Goal: Task Accomplishment & Management: Use online tool/utility

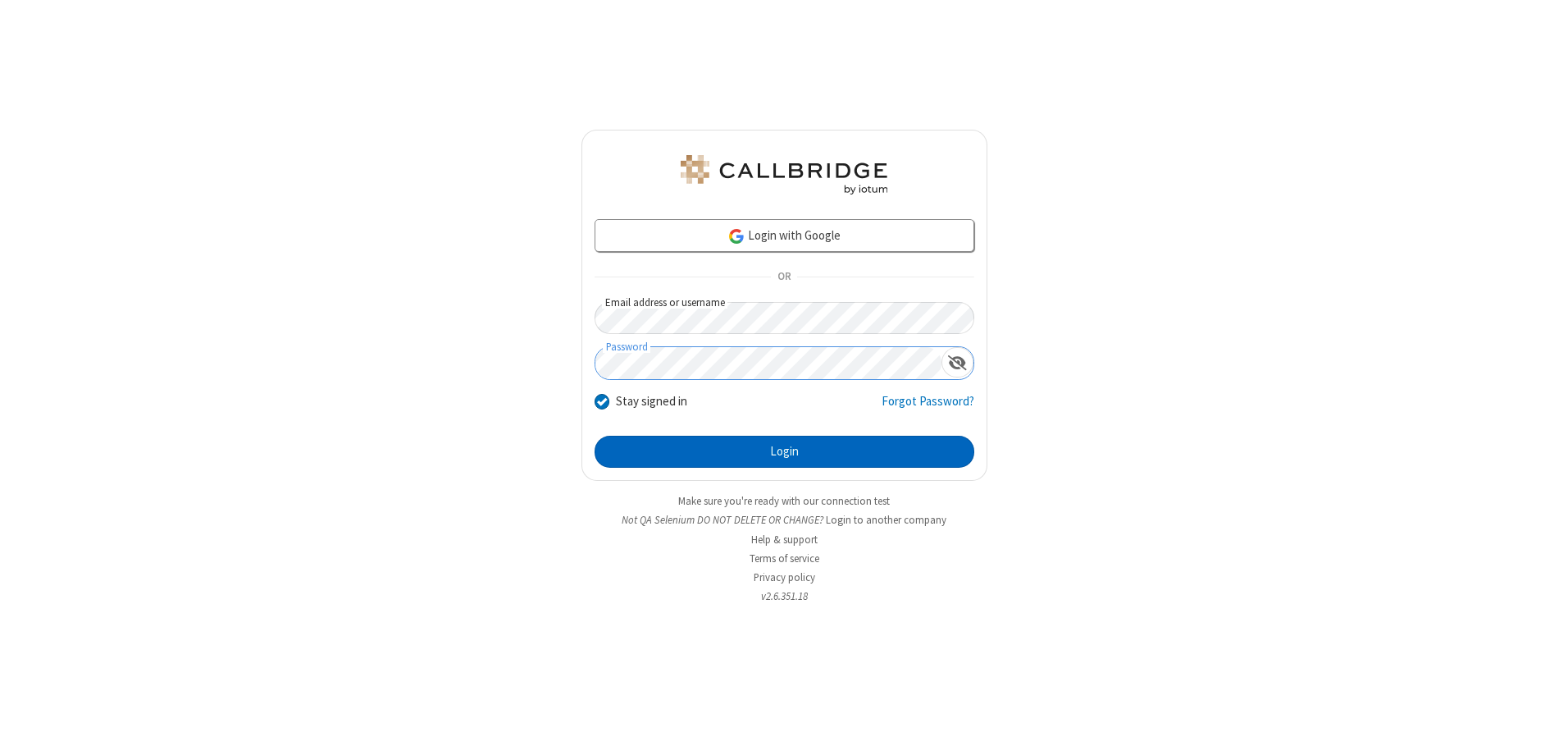
click at [784, 451] on button "Login" at bounding box center [784, 451] width 379 height 33
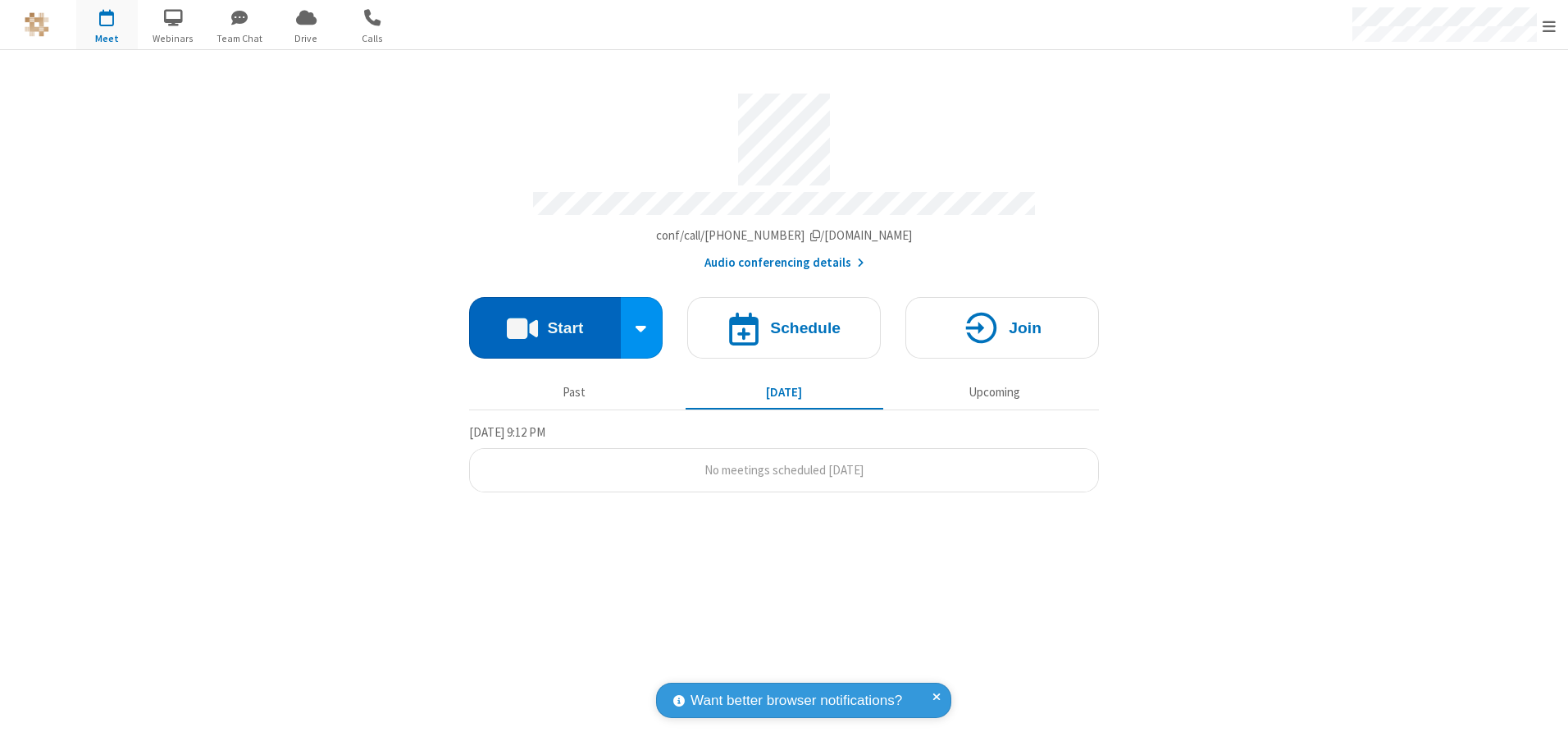
click at [545, 321] on button "Start" at bounding box center [545, 328] width 152 height 62
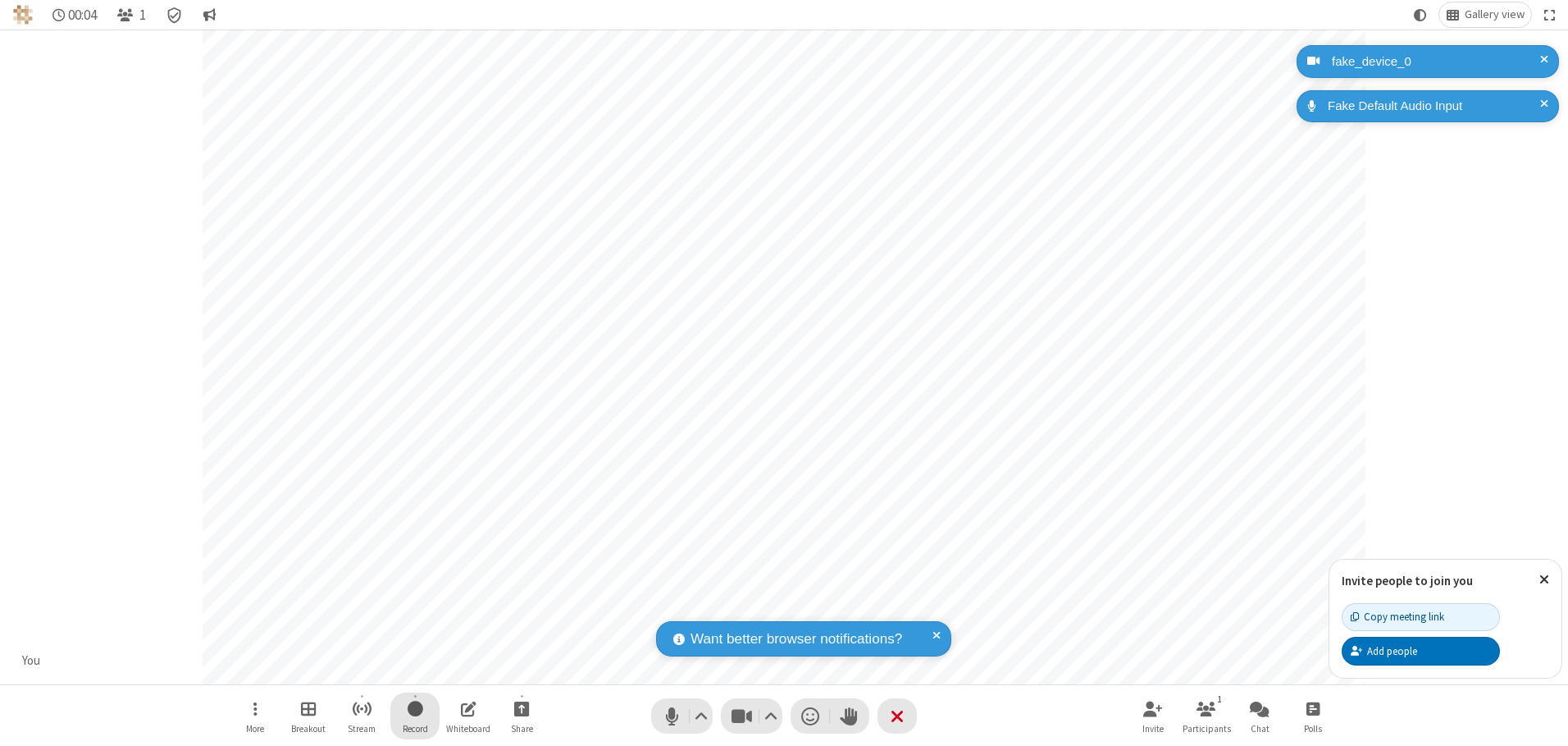
click at [415, 715] on span "Start recording" at bounding box center [415, 708] width 16 height 21
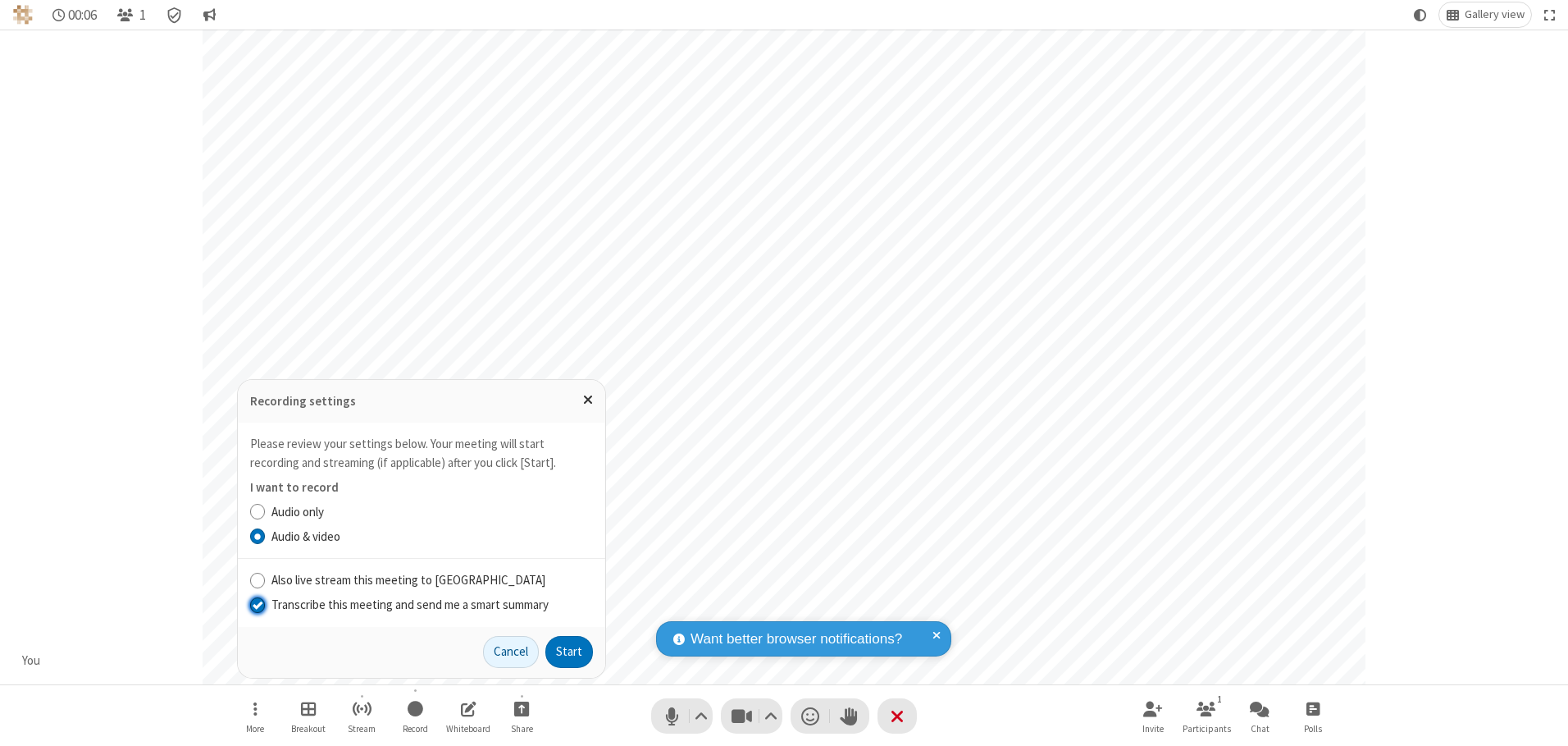
click at [257, 604] on input "Transcribe this meeting and send me a smart summary" at bounding box center [258, 604] width 16 height 18
click at [569, 652] on button "Start" at bounding box center [569, 652] width 48 height 33
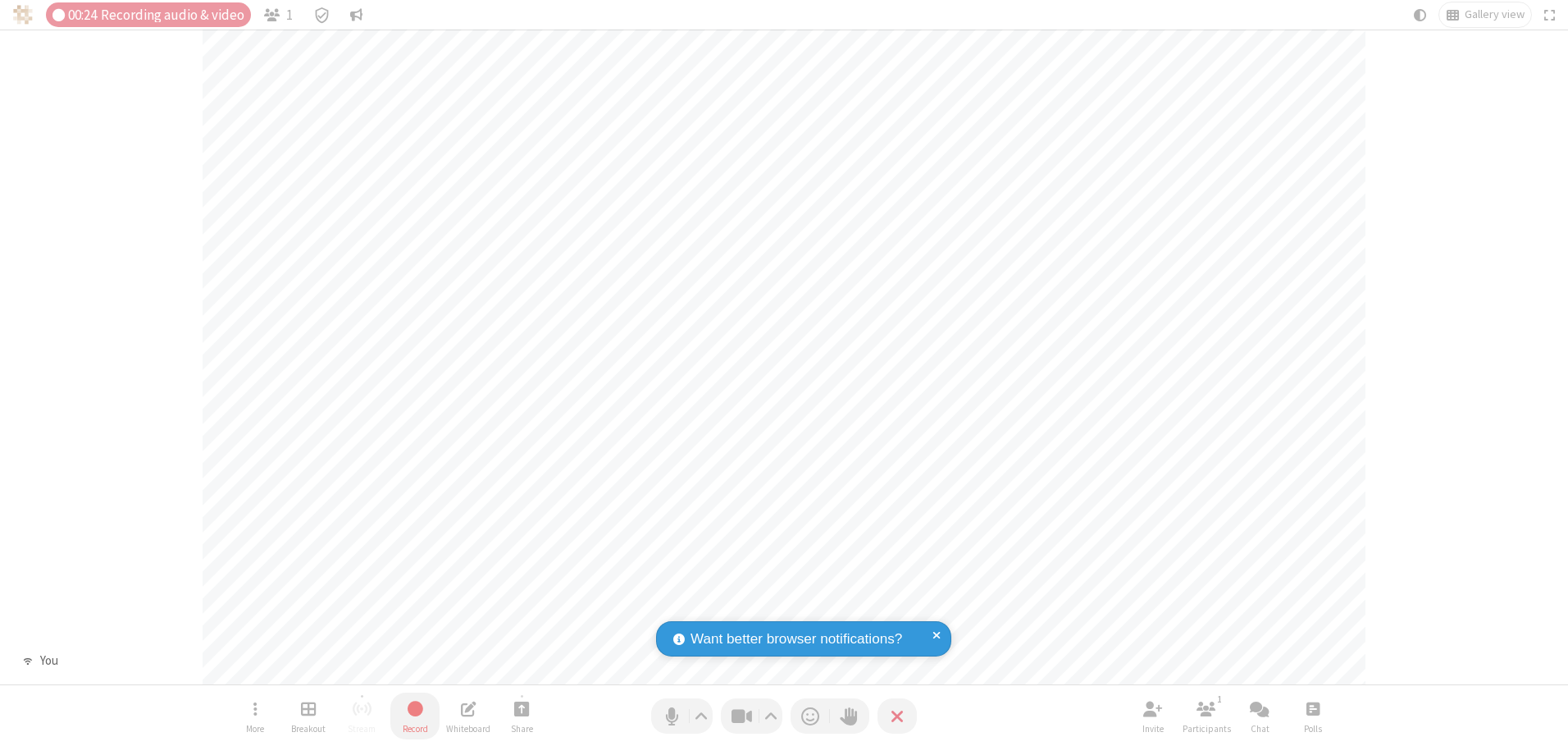
click at [415, 715] on span "Stop recording" at bounding box center [415, 708] width 19 height 21
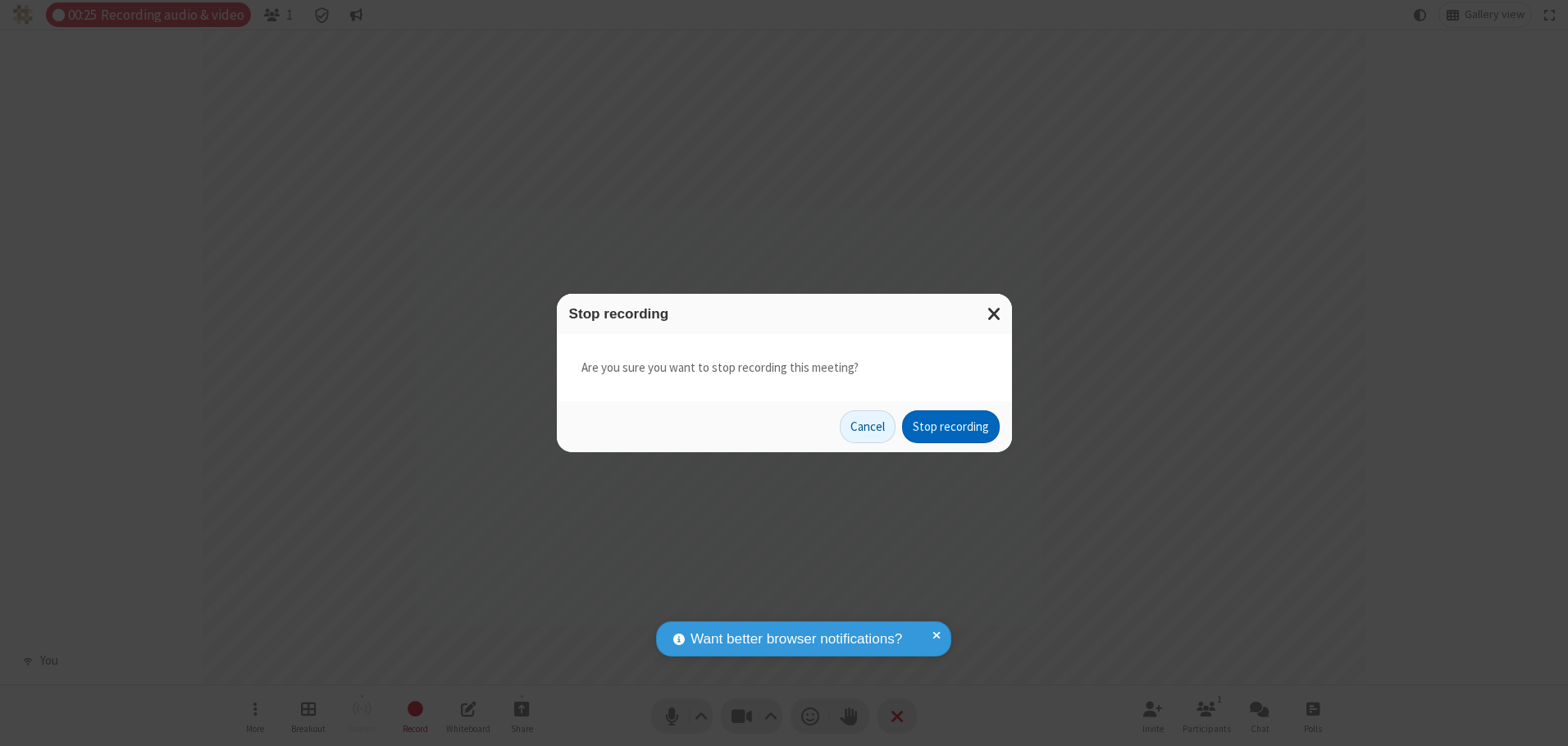
click at [951, 426] on button "Stop recording" at bounding box center [951, 426] width 98 height 33
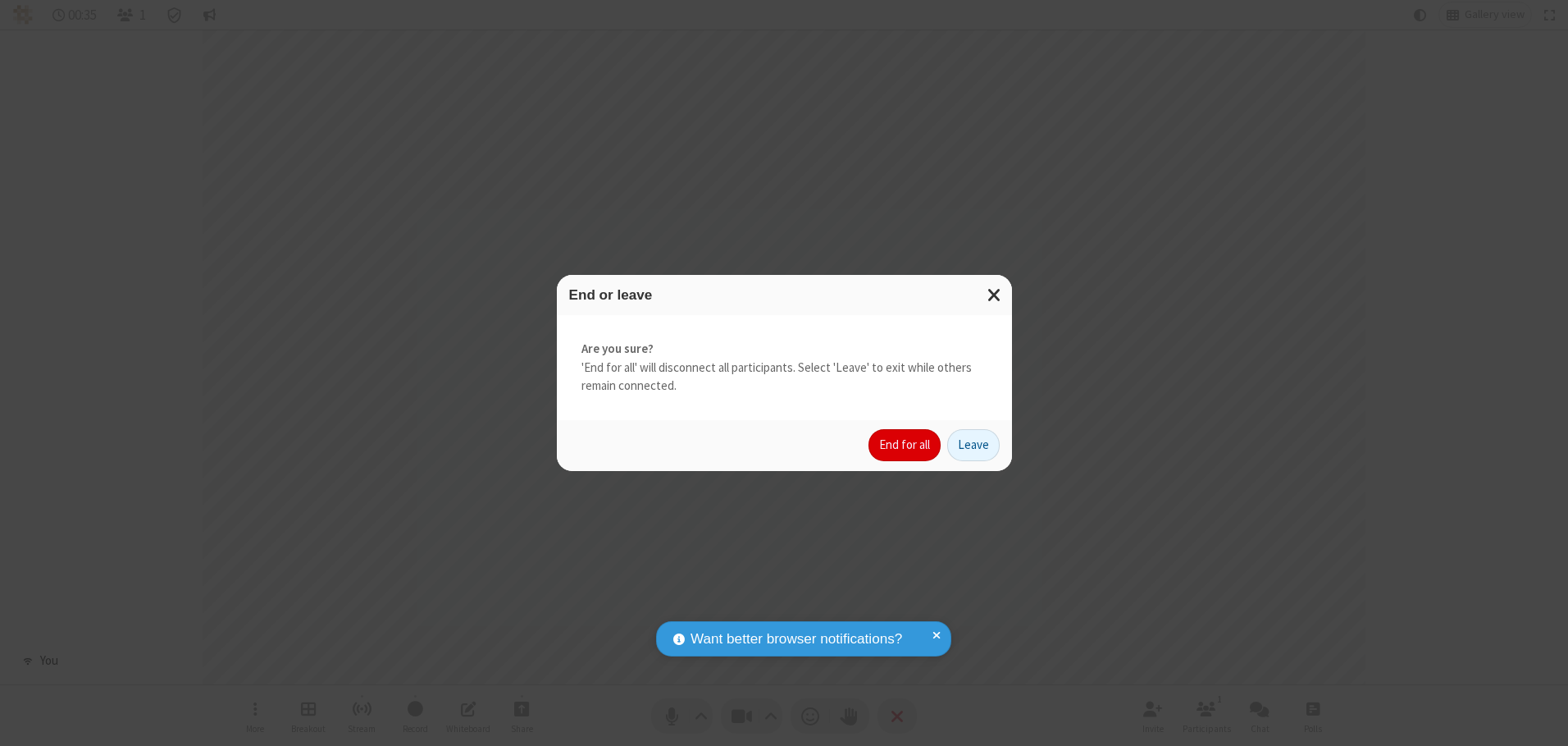
click at [906, 445] on button "End for all" at bounding box center [904, 445] width 73 height 33
